Goal: Ask a question

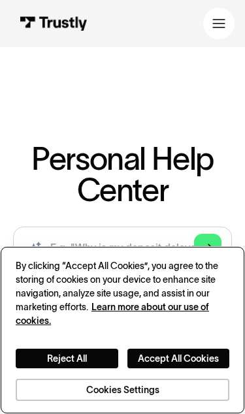
click at [168, 358] on button "Accept All Cookies" at bounding box center [178, 358] width 102 height 20
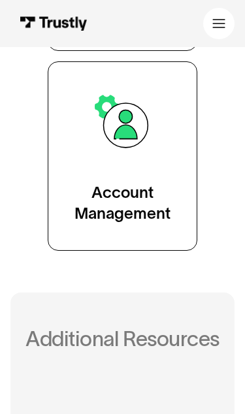
scroll to position [879, 0]
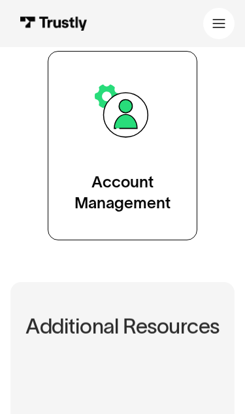
click at [153, 190] on div "Account Management" at bounding box center [122, 193] width 96 height 42
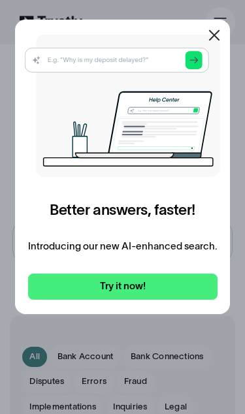
click at [92, 365] on div at bounding box center [122, 207] width 245 height 414
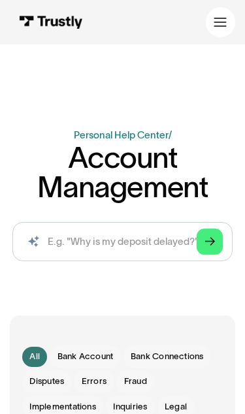
click at [92, 356] on span "Bank Account" at bounding box center [85, 356] width 56 height 12
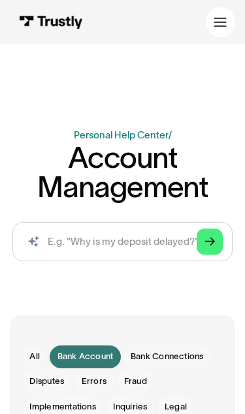
click at [176, 357] on span "Bank Connections" at bounding box center [167, 356] width 73 height 12
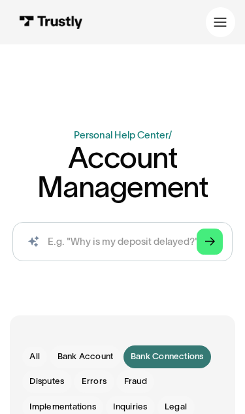
click at [194, 357] on span "Bank Connections" at bounding box center [167, 356] width 73 height 12
click at [194, 355] on span "Bank Connections" at bounding box center [167, 356] width 73 height 12
click at [162, 246] on input "search" at bounding box center [122, 242] width 220 height 40
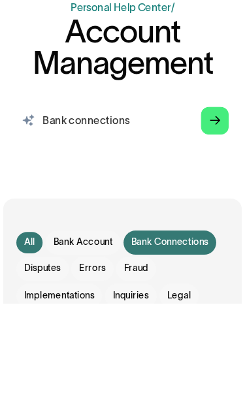
type input "Bank connections"
click at [207, 238] on polygon "Search" at bounding box center [210, 242] width 10 height 8
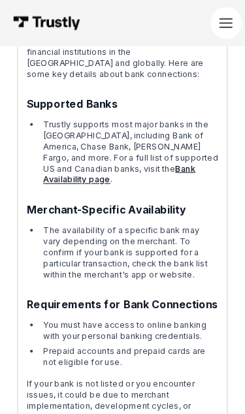
scroll to position [258, 0]
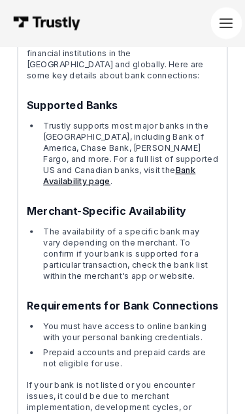
click at [94, 156] on link "Bank Availability page" at bounding box center [113, 166] width 144 height 20
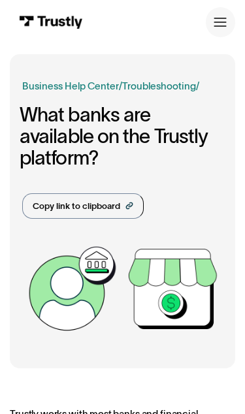
click at [221, 27] on icon at bounding box center [219, 22] width 13 height 13
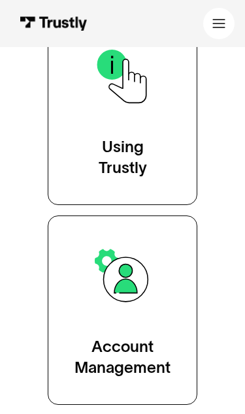
scroll to position [715, 0]
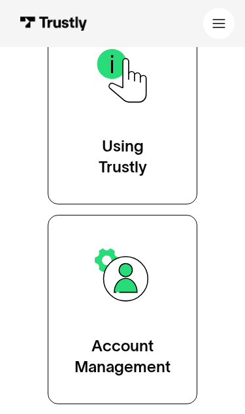
click at [144, 356] on div "Account Management" at bounding box center [122, 356] width 96 height 42
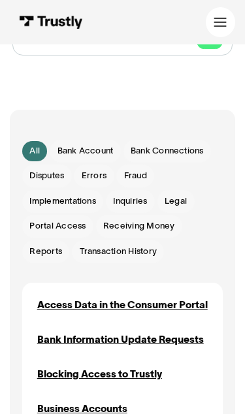
scroll to position [208, 0]
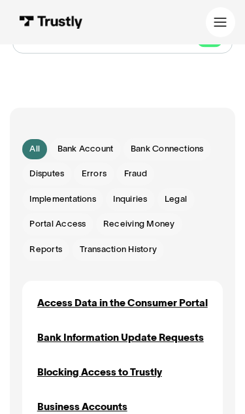
click at [170, 345] on div "Bank Information Update Requests" at bounding box center [120, 337] width 166 height 15
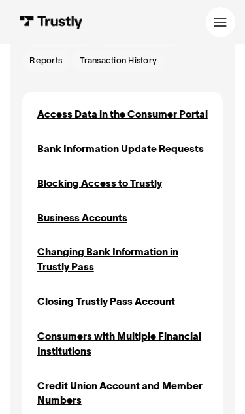
scroll to position [398, 0]
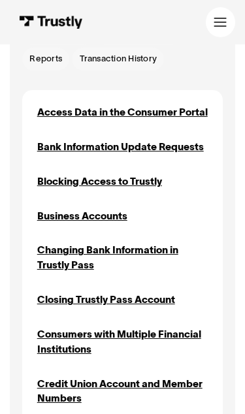
click at [144, 267] on div "Changing Bank Information in Trustly Pass" at bounding box center [122, 257] width 171 height 29
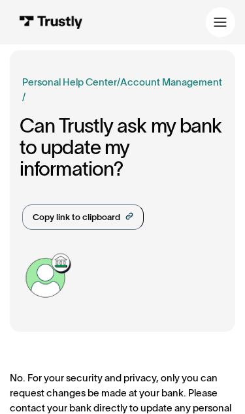
scroll to position [5, 0]
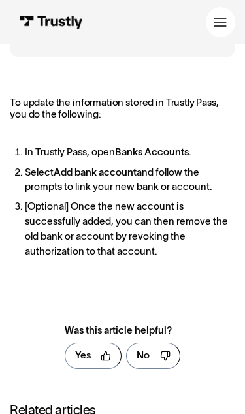
scroll to position [275, 0]
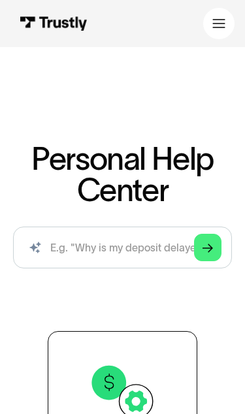
click at [224, 27] on icon at bounding box center [219, 28] width 12 height 12
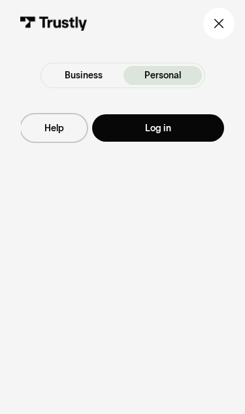
click at [175, 130] on link "Log in" at bounding box center [158, 127] width 132 height 27
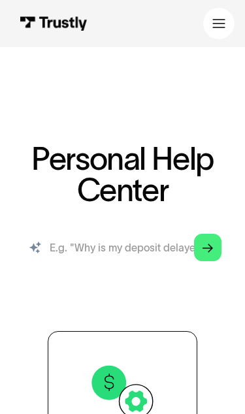
click at [123, 248] on input "search" at bounding box center [122, 247] width 219 height 42
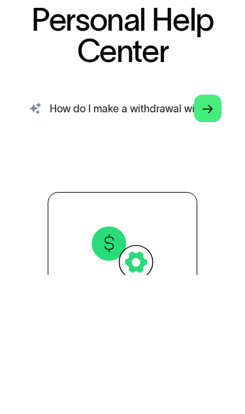
type input "How do I make a withdrawal with a new bank account"
click at [216, 234] on link "Arrow Right" at bounding box center [207, 247] width 27 height 27
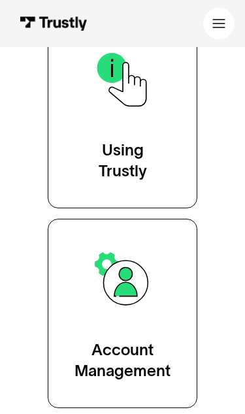
scroll to position [1378, 0]
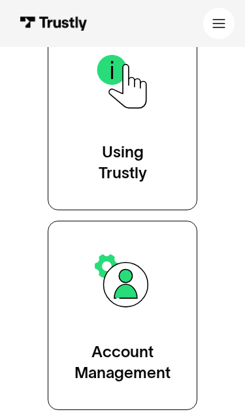
click at [158, 158] on link "Using Trustly" at bounding box center [122, 115] width 149 height 189
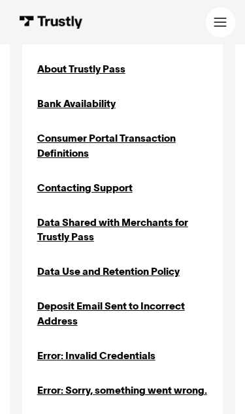
scroll to position [450, 0]
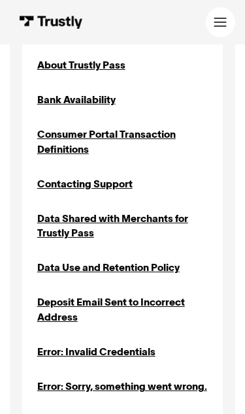
click at [190, 216] on div "Data Shared with Merchants for Trustly Pass" at bounding box center [122, 225] width 171 height 29
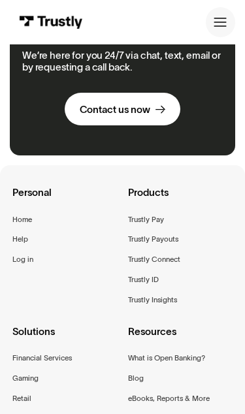
scroll to position [1038, 0]
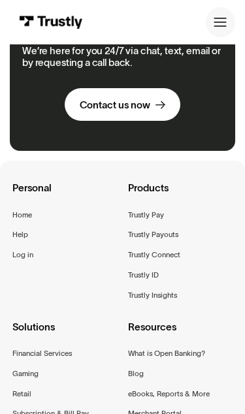
click at [178, 249] on div "Trustly Connect" at bounding box center [154, 255] width 52 height 12
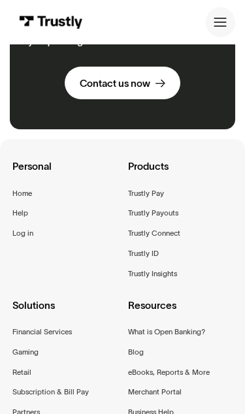
click at [33, 346] on div "Gaming" at bounding box center [25, 352] width 26 height 12
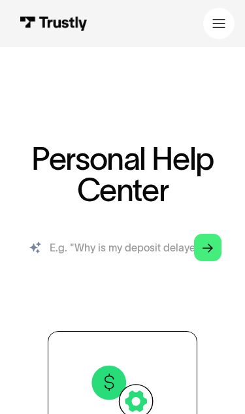
click at [125, 254] on input "search" at bounding box center [122, 247] width 219 height 42
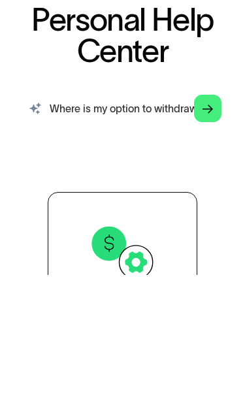
type input "Where is my option to withdraw from online casino"
click at [211, 234] on link "Arrow Right" at bounding box center [207, 247] width 27 height 27
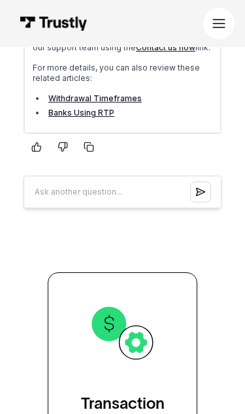
scroll to position [792, 0]
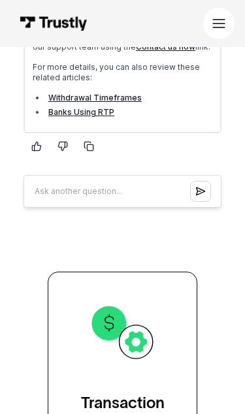
click at [155, 356] on img at bounding box center [123, 332] width 68 height 68
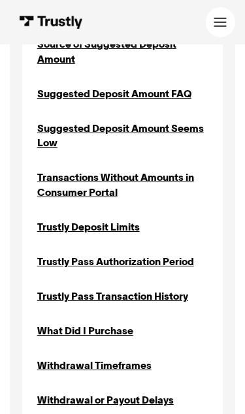
scroll to position [1543, 0]
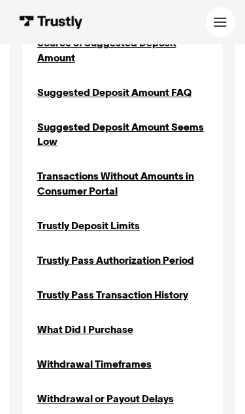
click at [148, 392] on div "Withdrawal or Payout Delays" at bounding box center [105, 399] width 136 height 15
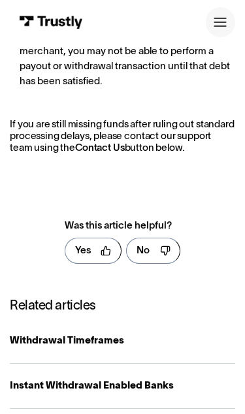
scroll to position [923, 0]
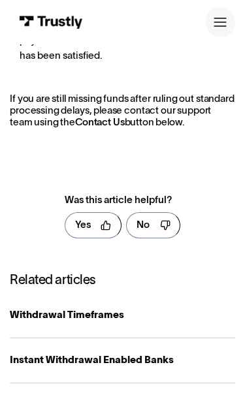
click at [157, 352] on div "Instant Withdrawal Enabled Banks" at bounding box center [122, 359] width 225 height 15
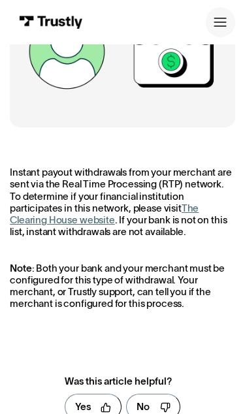
scroll to position [264, 0]
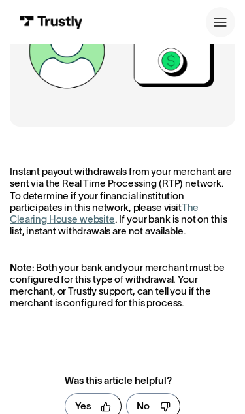
click at [184, 209] on link "The Clearing House website" at bounding box center [104, 213] width 189 height 23
